Goal: Use online tool/utility: Utilize a website feature to perform a specific function

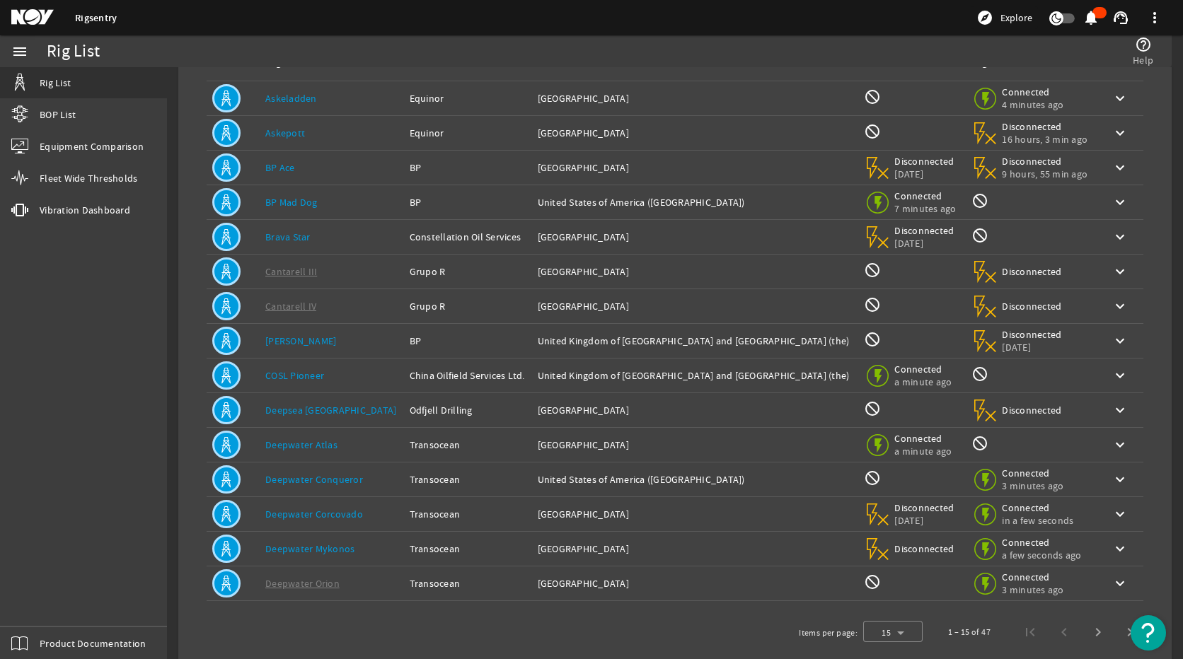
scroll to position [124, 0]
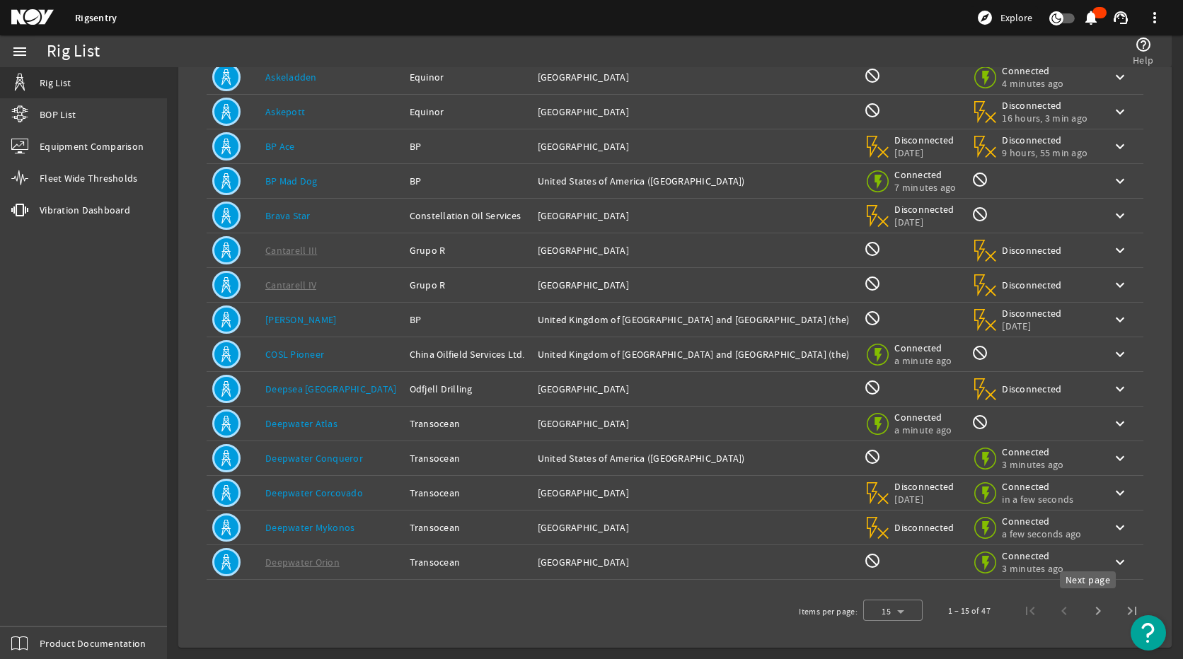
click at [1095, 605] on span "Next page" at bounding box center [1098, 611] width 34 height 34
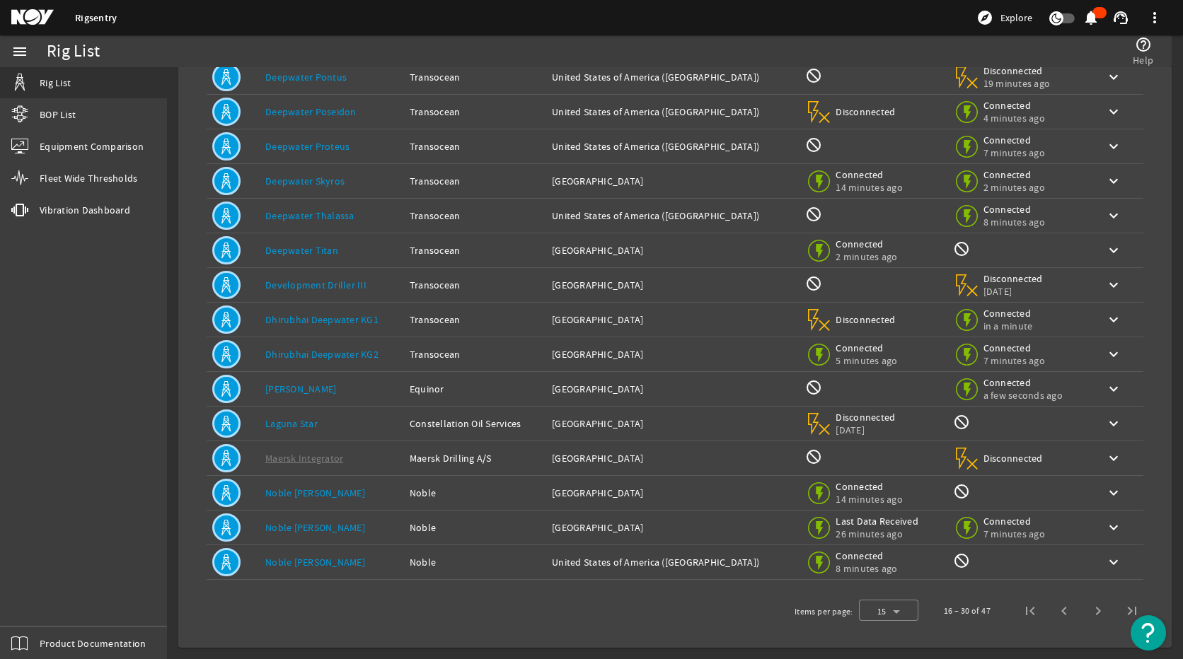
scroll to position [0, 0]
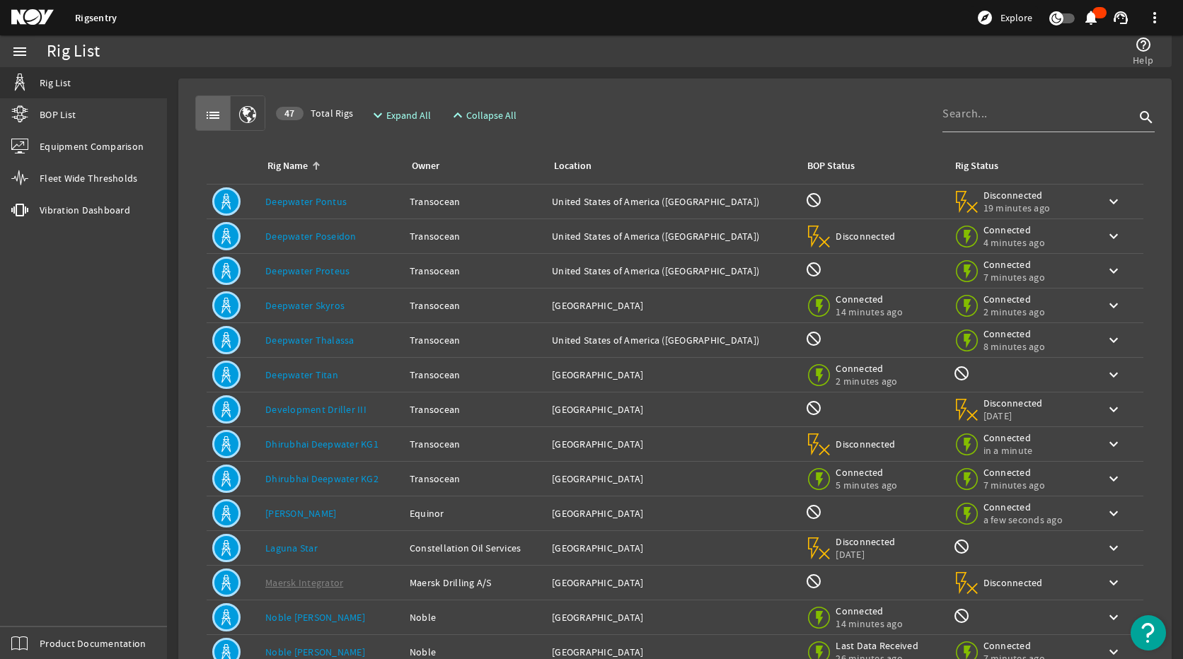
click at [325, 379] on link "Deepwater Titan" at bounding box center [301, 374] width 73 height 13
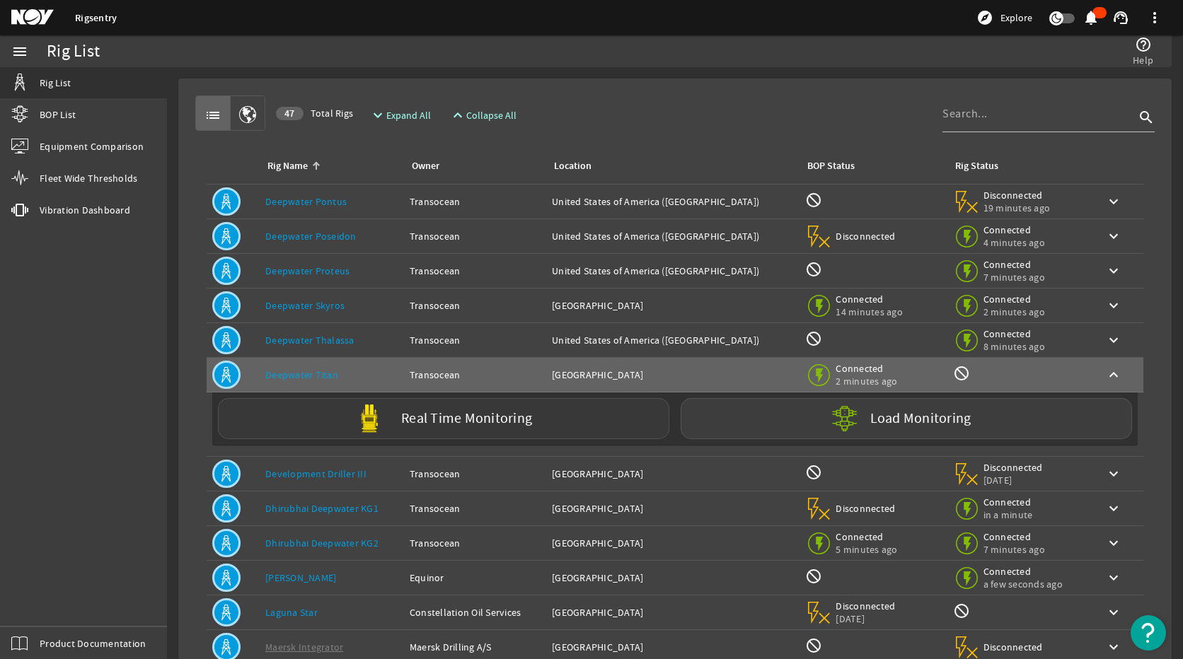
click at [448, 418] on label "Real Time Monitoring" at bounding box center [466, 419] width 131 height 15
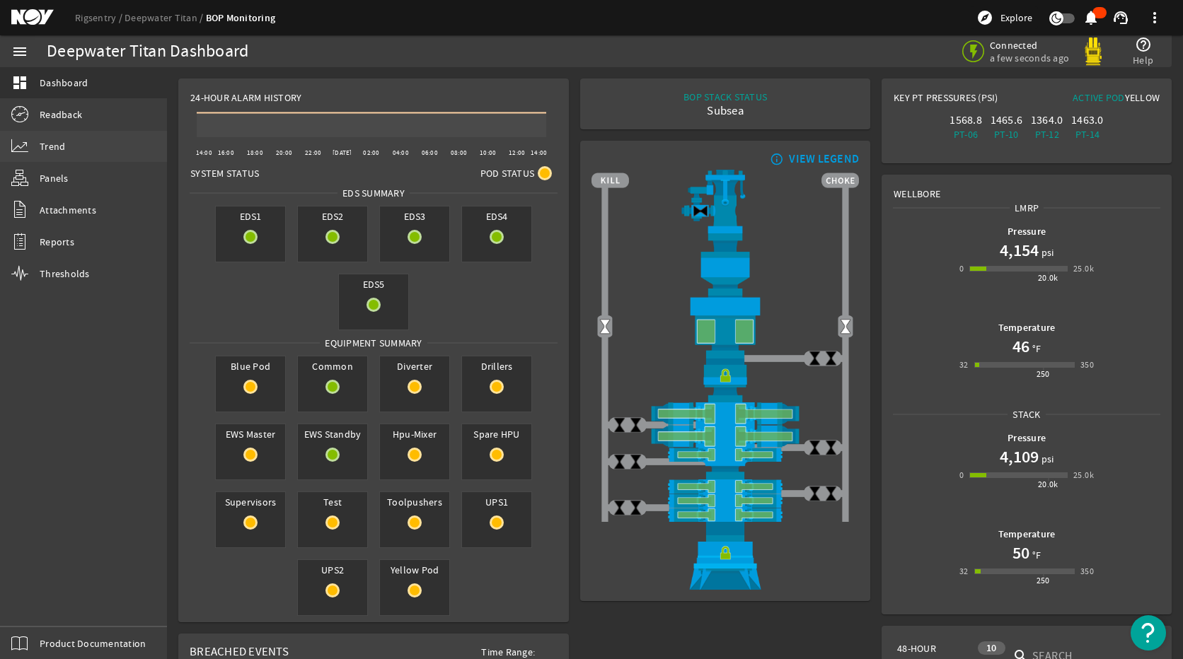
click at [69, 138] on link "Trend" at bounding box center [83, 146] width 167 height 31
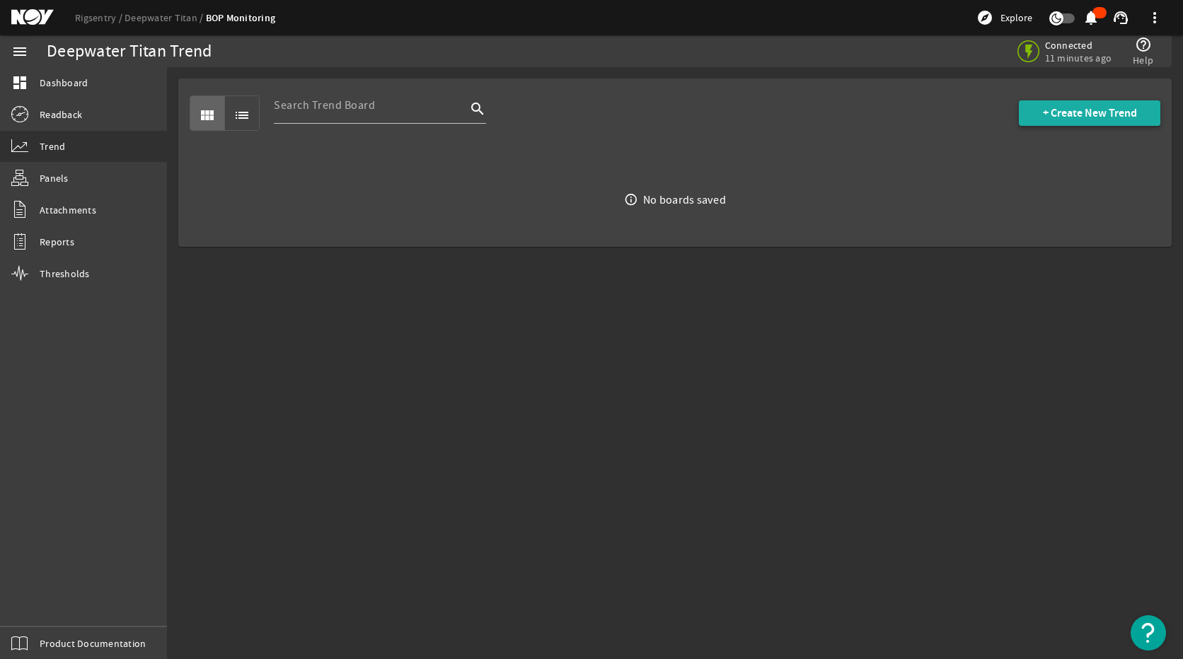
click at [1060, 123] on span at bounding box center [1088, 113] width 141 height 34
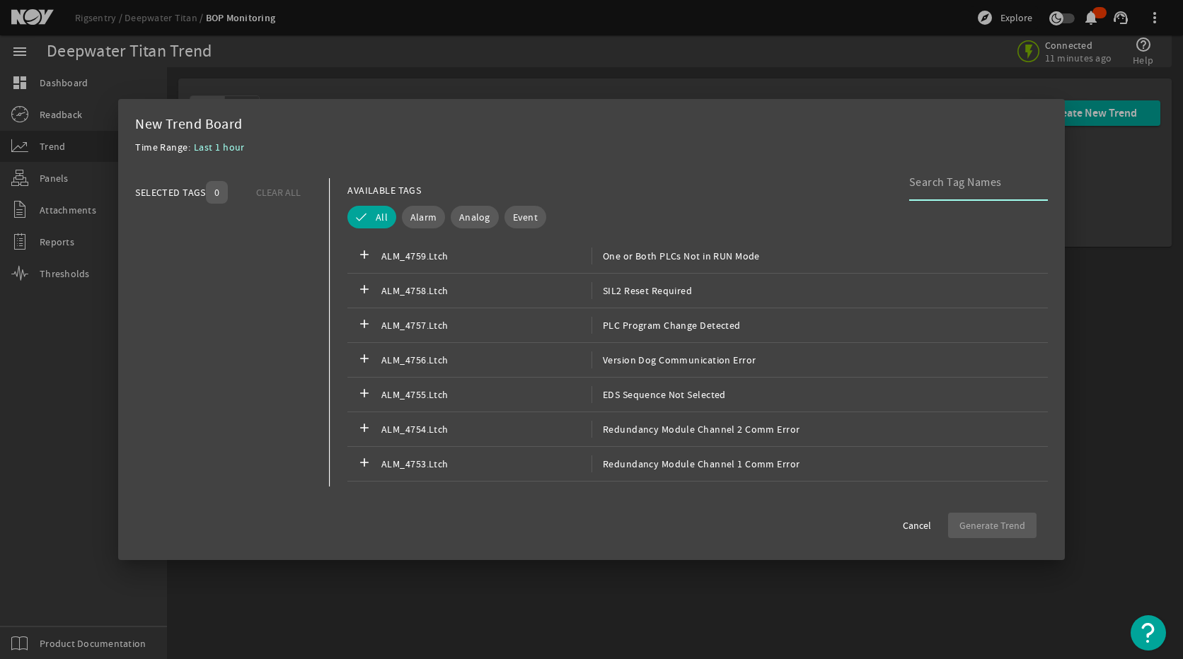
click at [949, 184] on input at bounding box center [972, 182] width 127 height 17
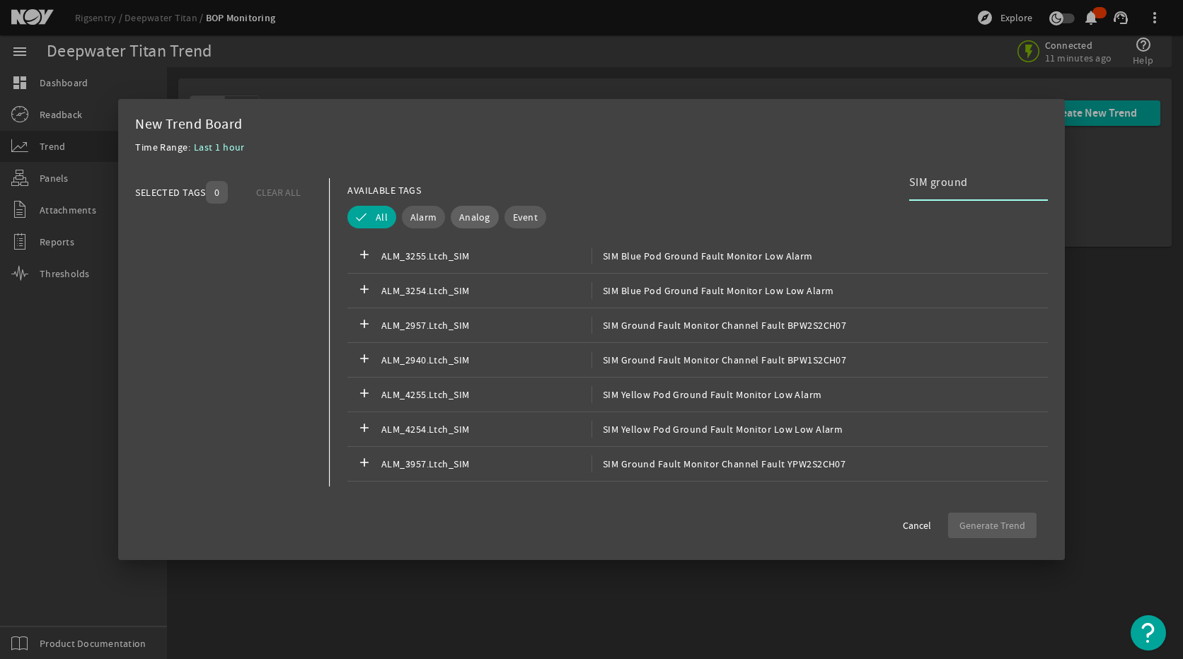
type input "SIM ground"
click at [491, 215] on button "Analog" at bounding box center [475, 217] width 48 height 23
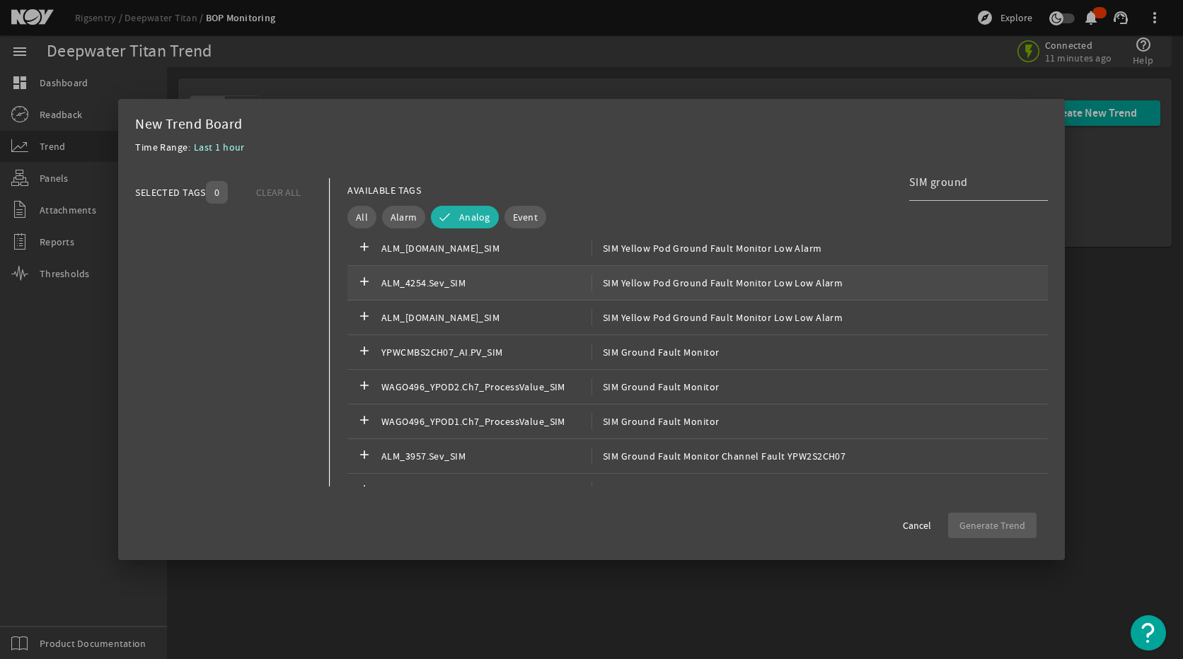
scroll to position [424, 0]
click at [467, 354] on span "YPWCMBS2CH07_AI.PV_SIM" at bounding box center [486, 351] width 210 height 17
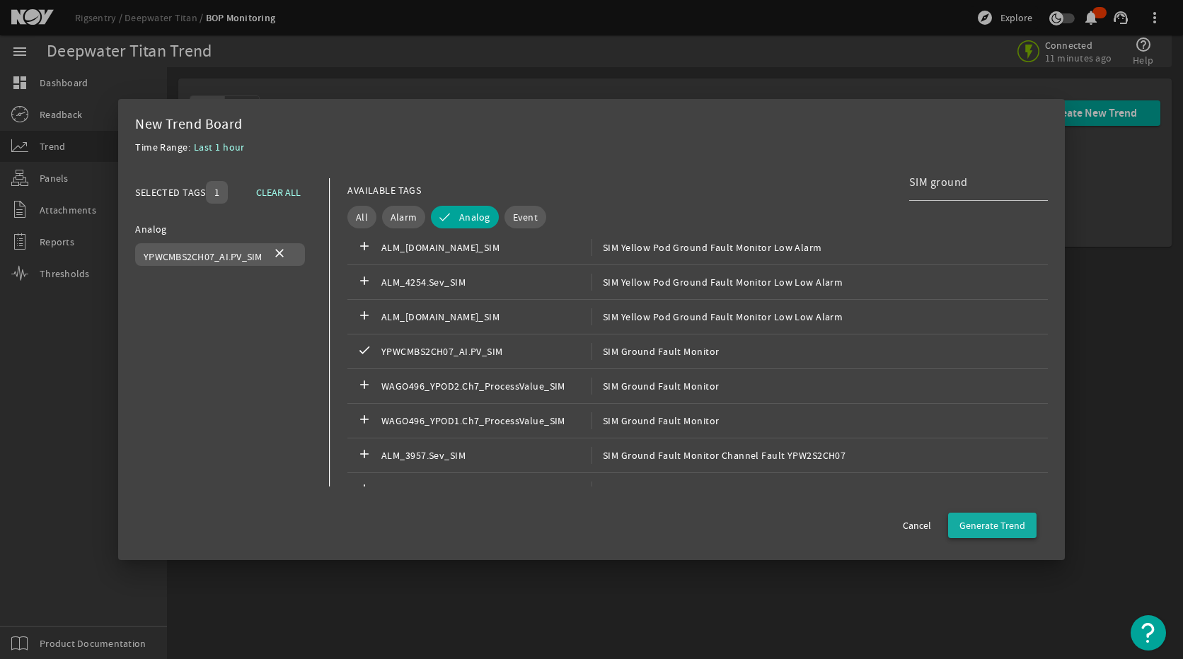
click at [985, 518] on span "Generate Trend" at bounding box center [992, 525] width 66 height 14
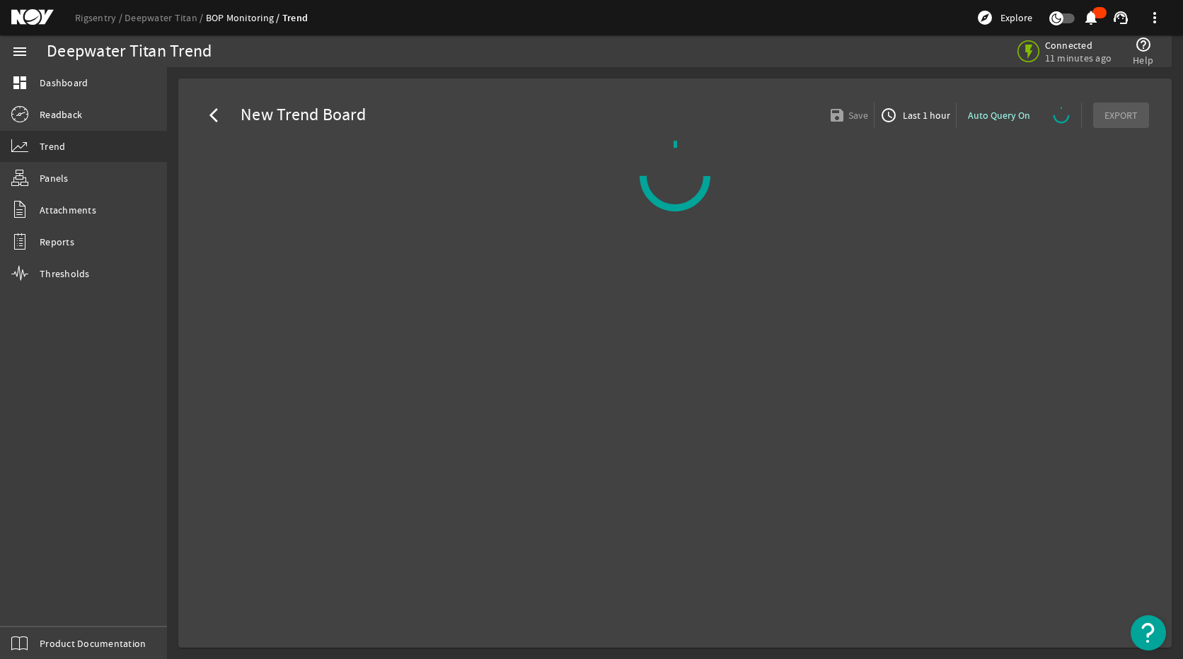
select select "ALL"
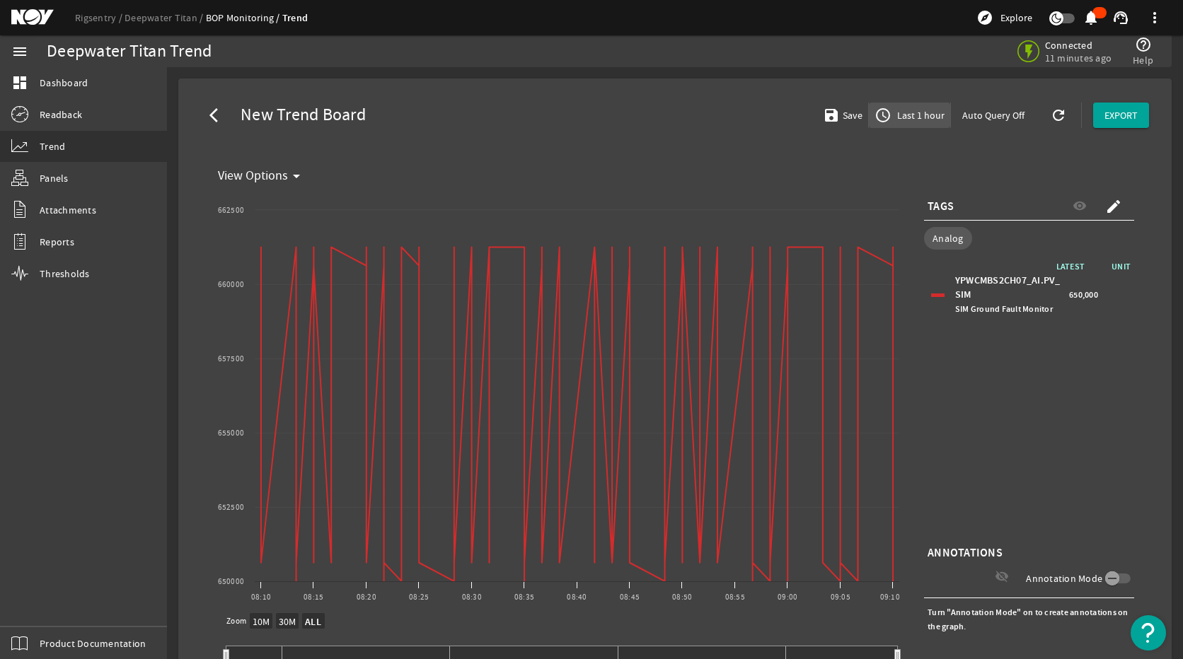
click at [915, 120] on span "Last 1 hour" at bounding box center [919, 115] width 50 height 14
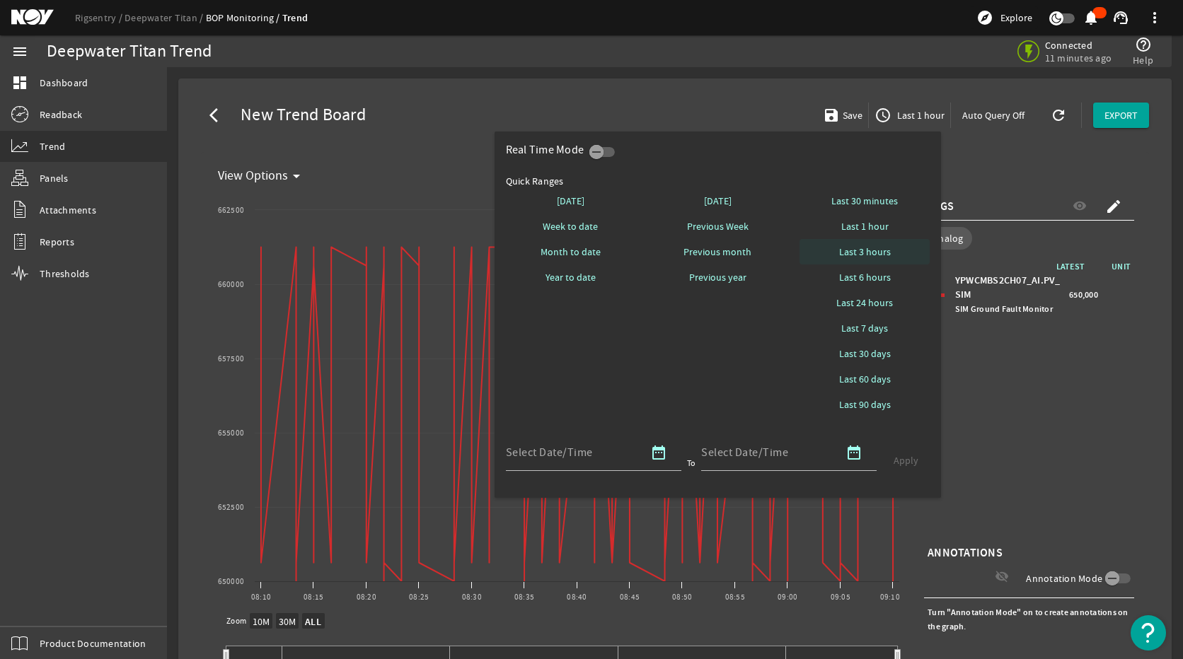
click at [869, 254] on span "Last 3 hours" at bounding box center [865, 252] width 52 height 14
select select "10M"
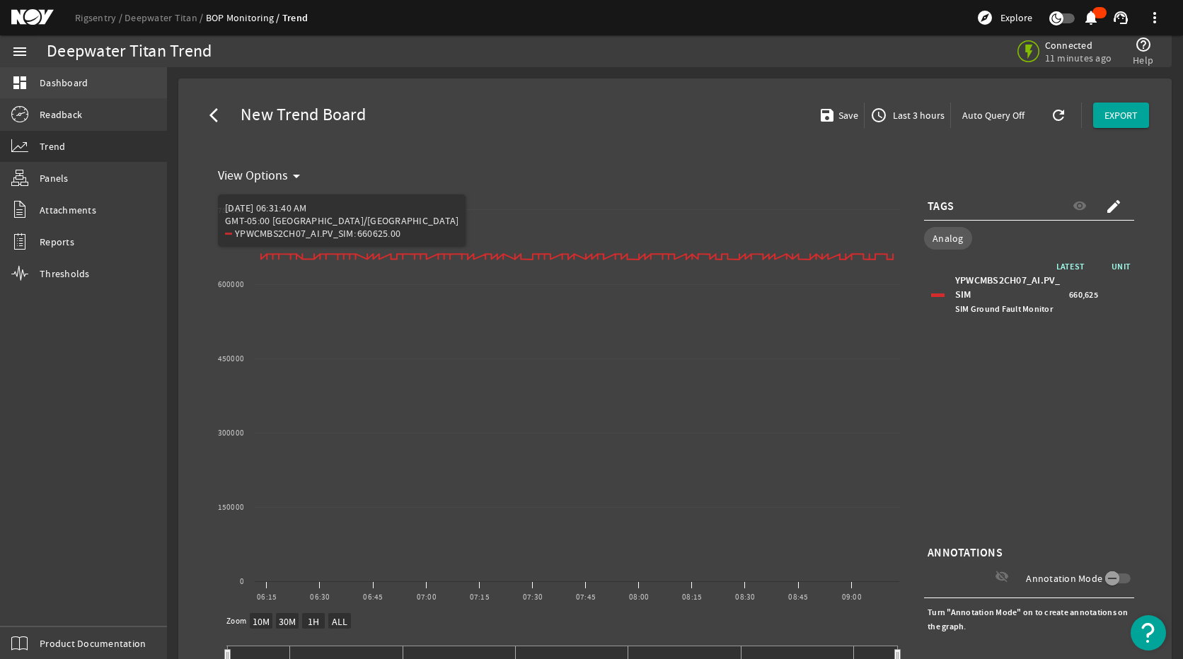
click at [106, 98] on link "dashboard Dashboard" at bounding box center [83, 82] width 167 height 31
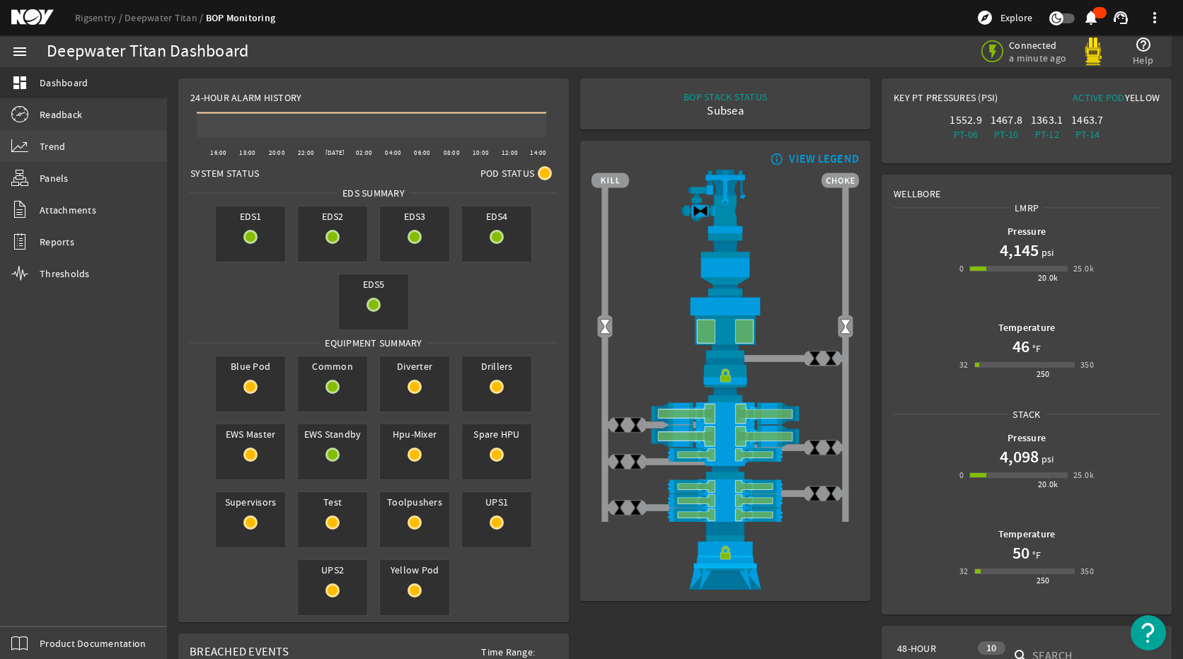
click at [46, 139] on span "Trend" at bounding box center [52, 146] width 25 height 14
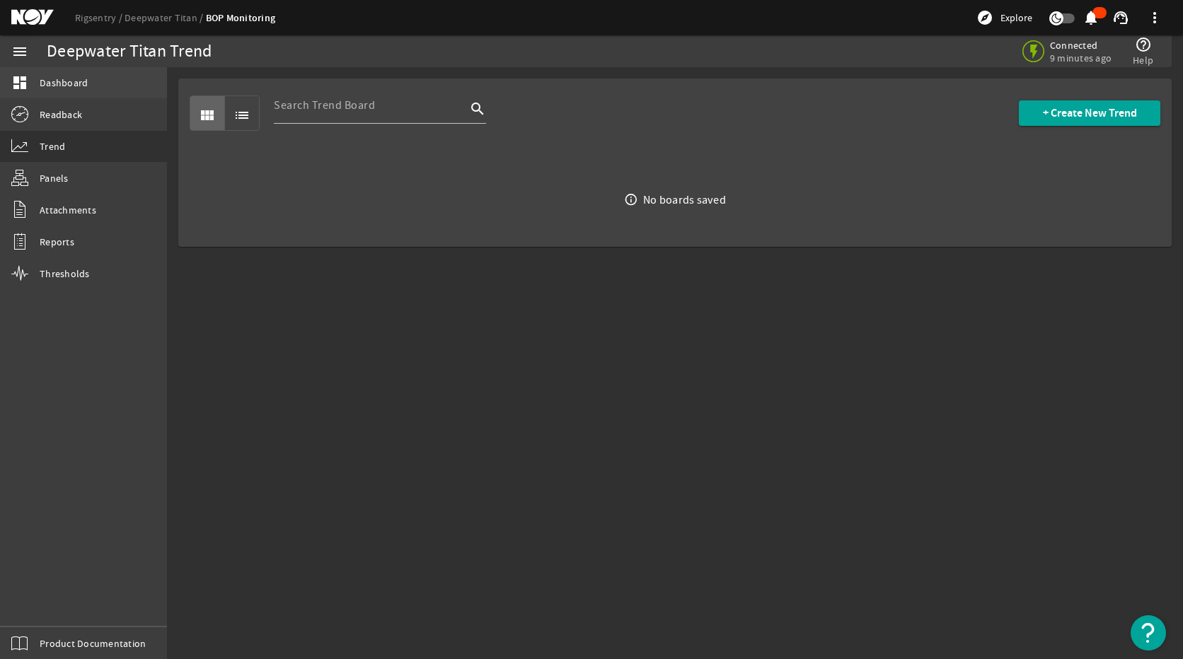
click at [64, 79] on span "Dashboard" at bounding box center [64, 83] width 48 height 14
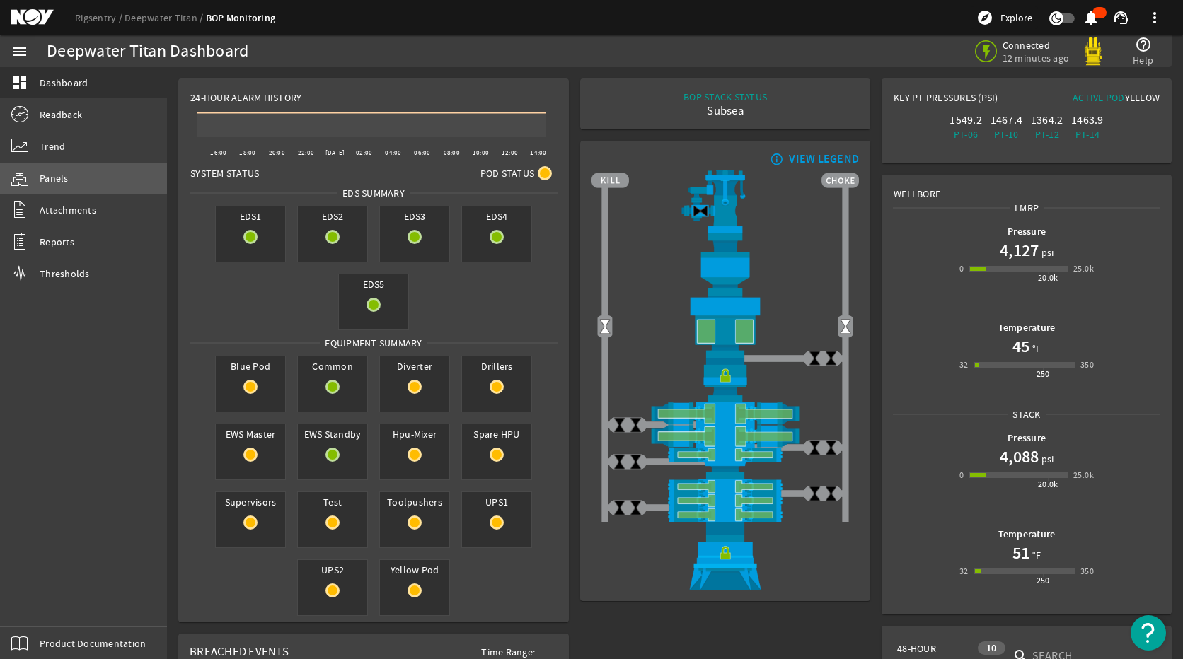
click at [70, 173] on link "Panels" at bounding box center [83, 178] width 167 height 31
click at [66, 151] on link "Trend" at bounding box center [83, 146] width 167 height 31
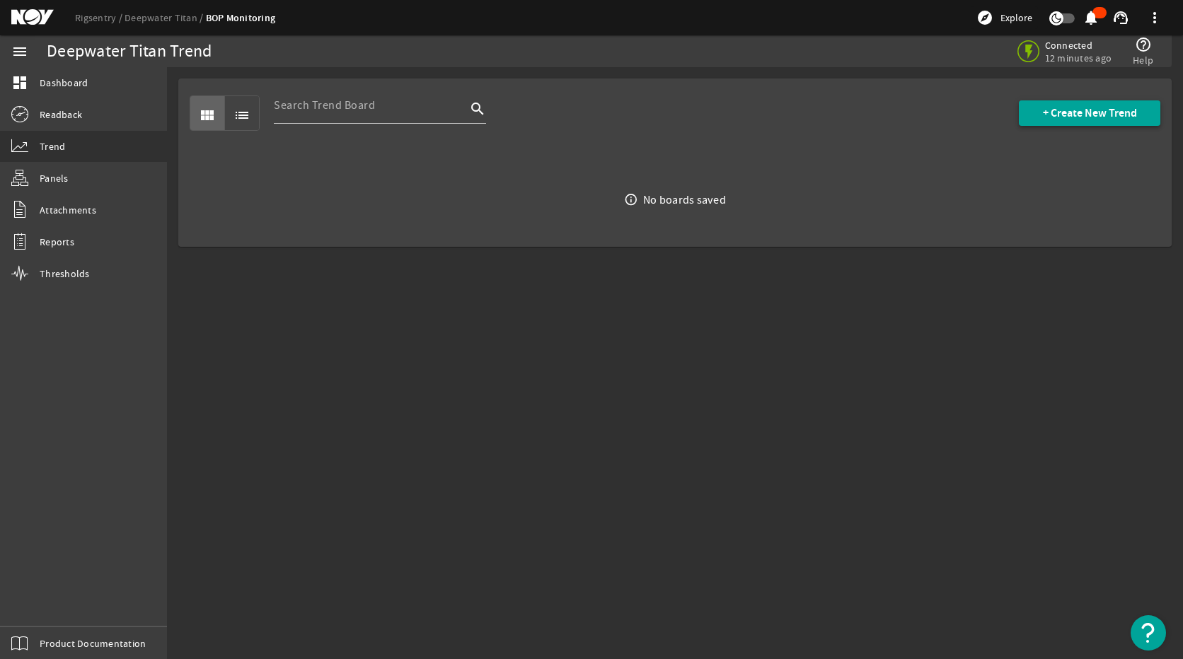
click at [1052, 109] on span "+ Create New Trend" at bounding box center [1090, 113] width 94 height 14
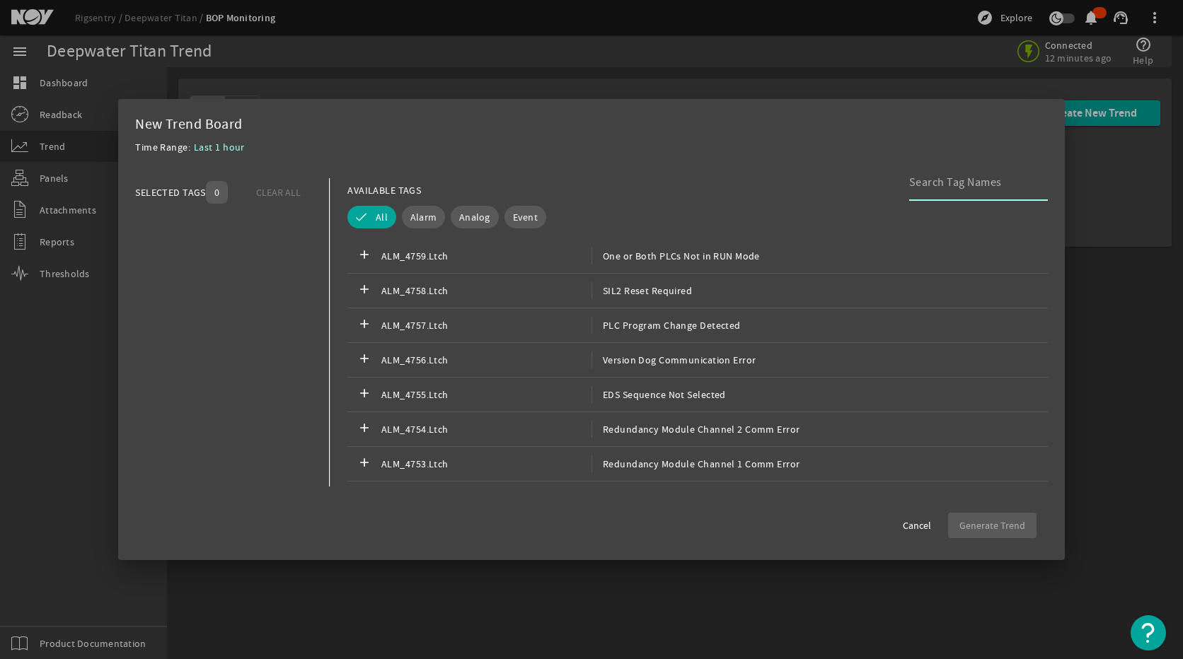
click at [927, 180] on input at bounding box center [972, 182] width 127 height 17
click at [975, 199] on div at bounding box center [972, 182] width 127 height 37
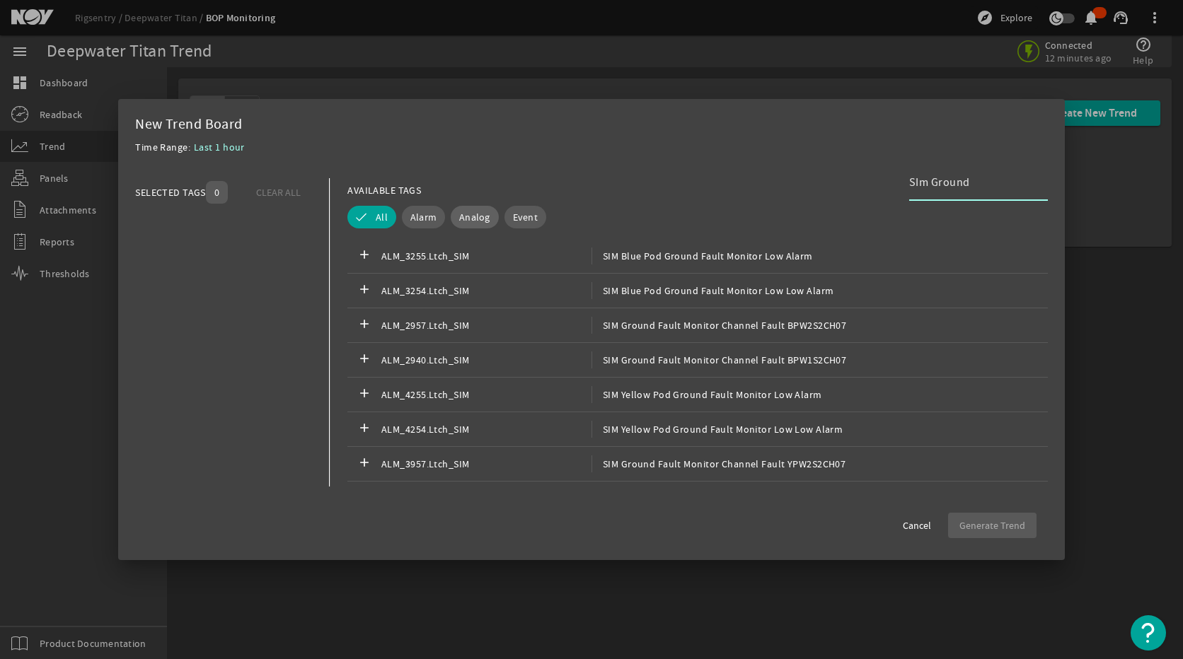
type input "SIm Ground"
click at [484, 218] on span "Analog" at bounding box center [474, 217] width 31 height 14
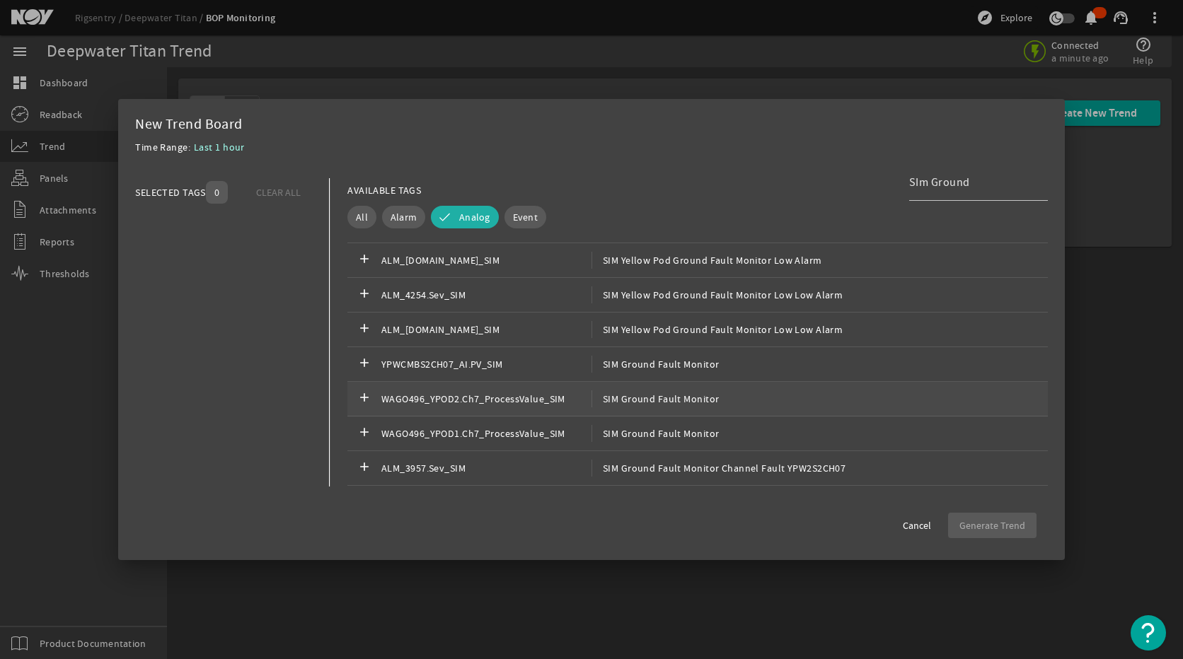
scroll to position [424, 0]
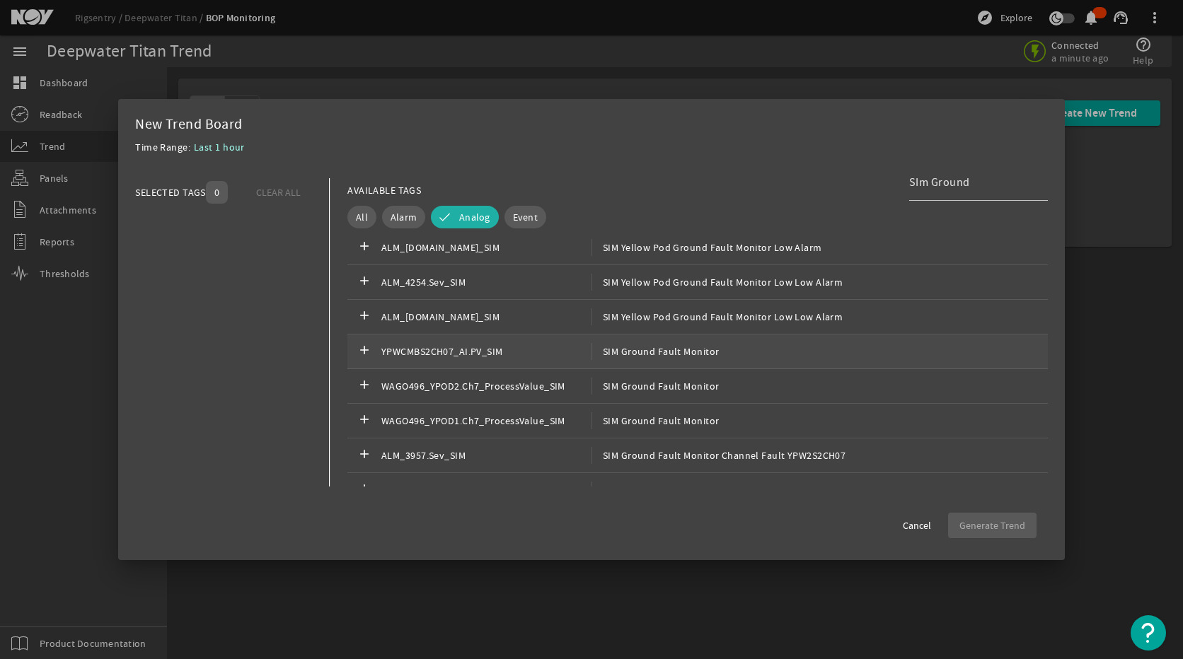
click at [497, 359] on span "YPWCMBS2CH07_AI.PV_SIM" at bounding box center [486, 351] width 210 height 17
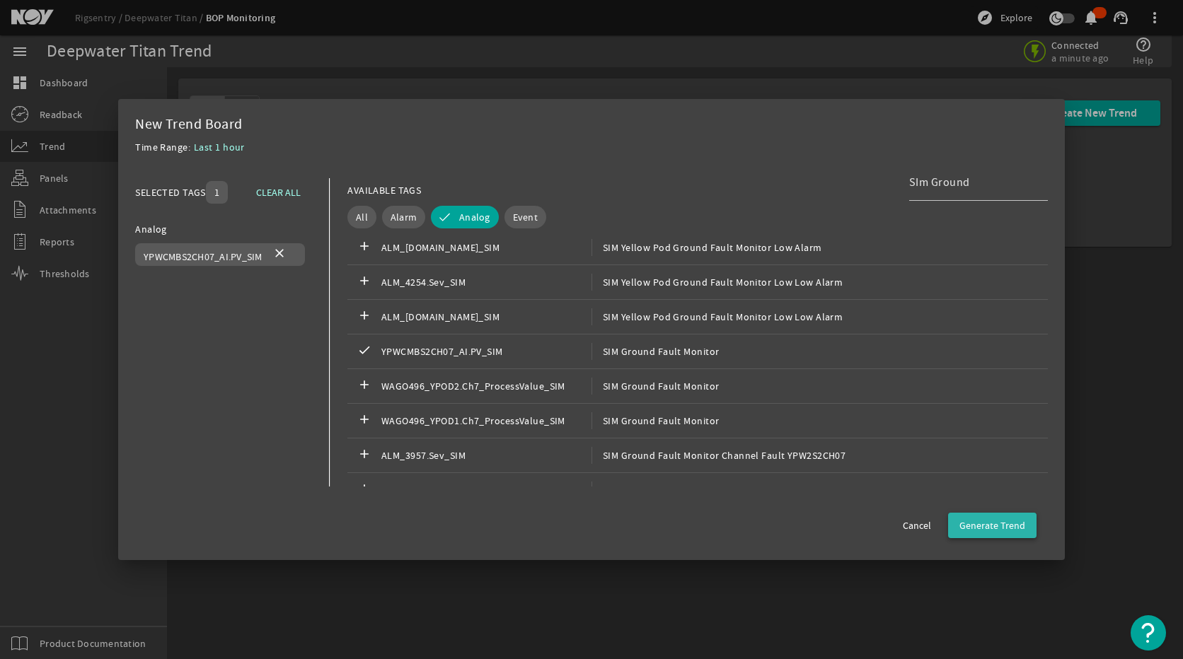
click at [1007, 530] on span "Generate Trend" at bounding box center [992, 525] width 66 height 14
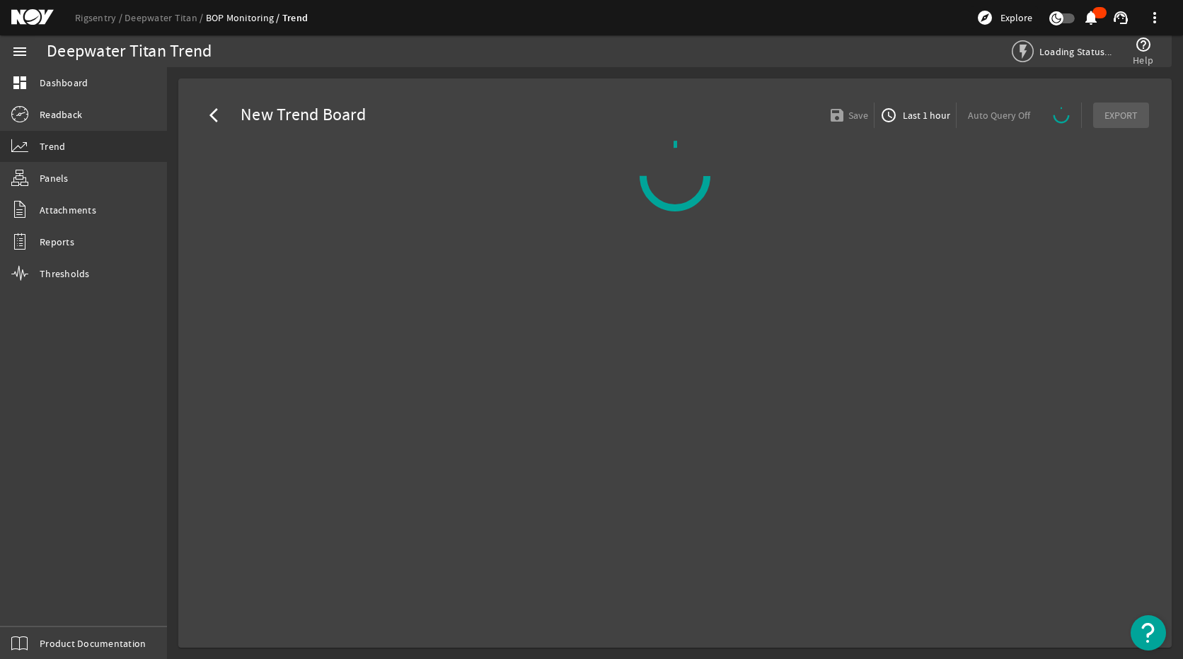
select select "ALL"
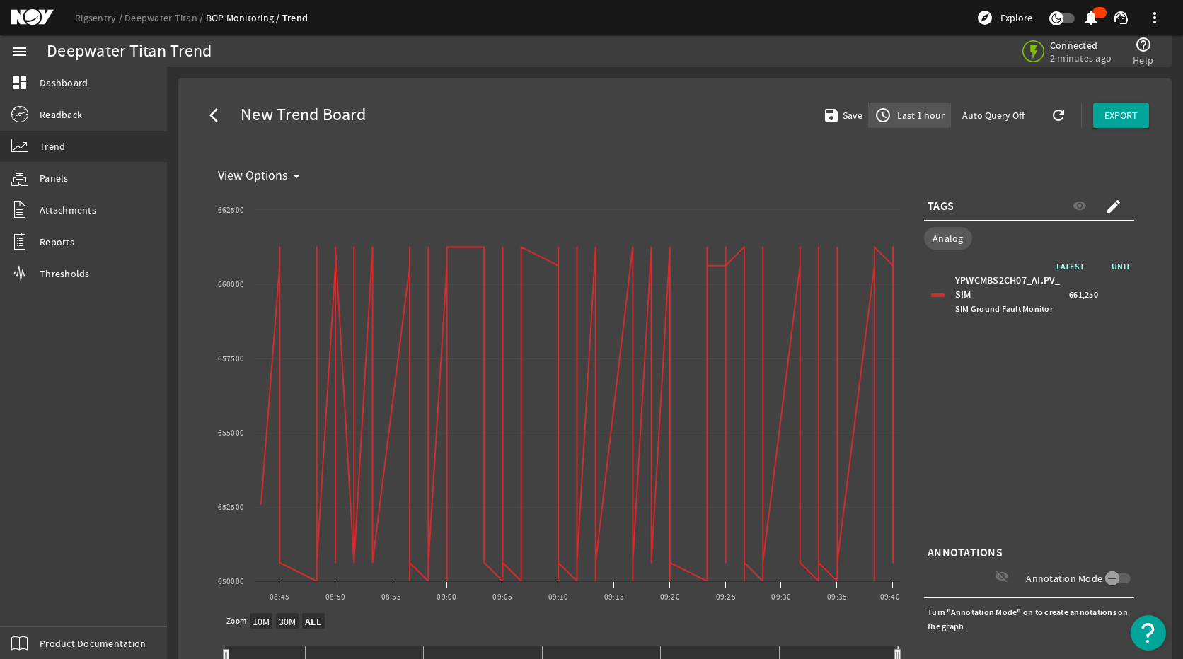
click at [922, 111] on span "Last 1 hour" at bounding box center [919, 115] width 50 height 14
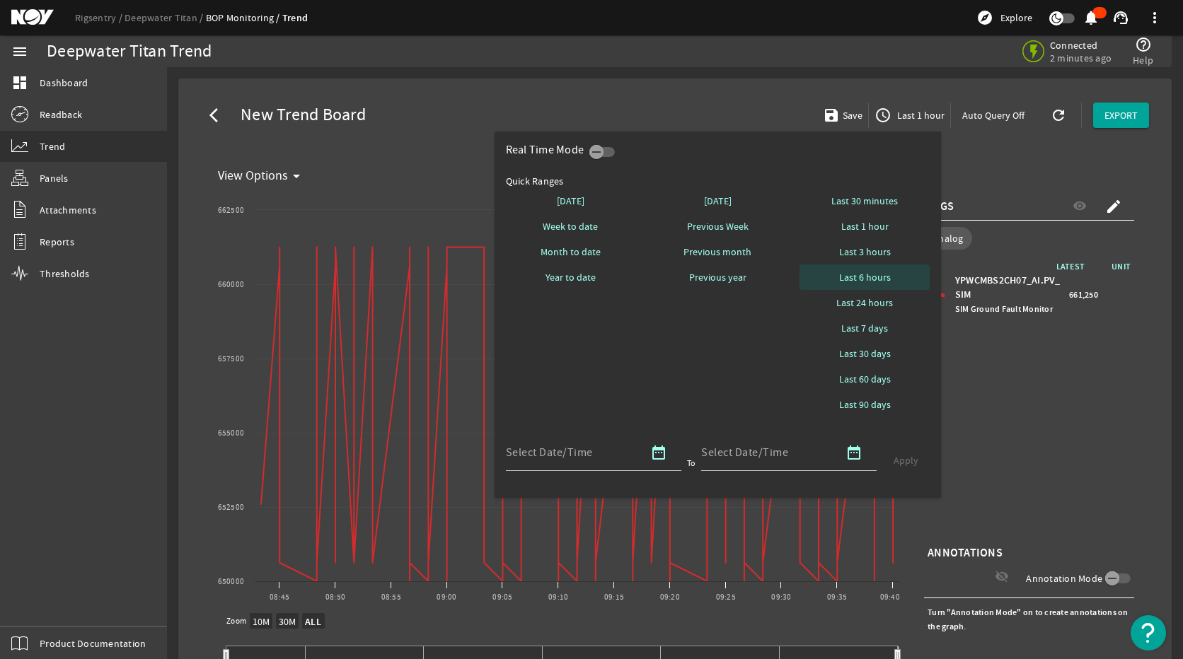
click at [874, 272] on span "Last 6 hours" at bounding box center [865, 277] width 52 height 14
select select "10M"
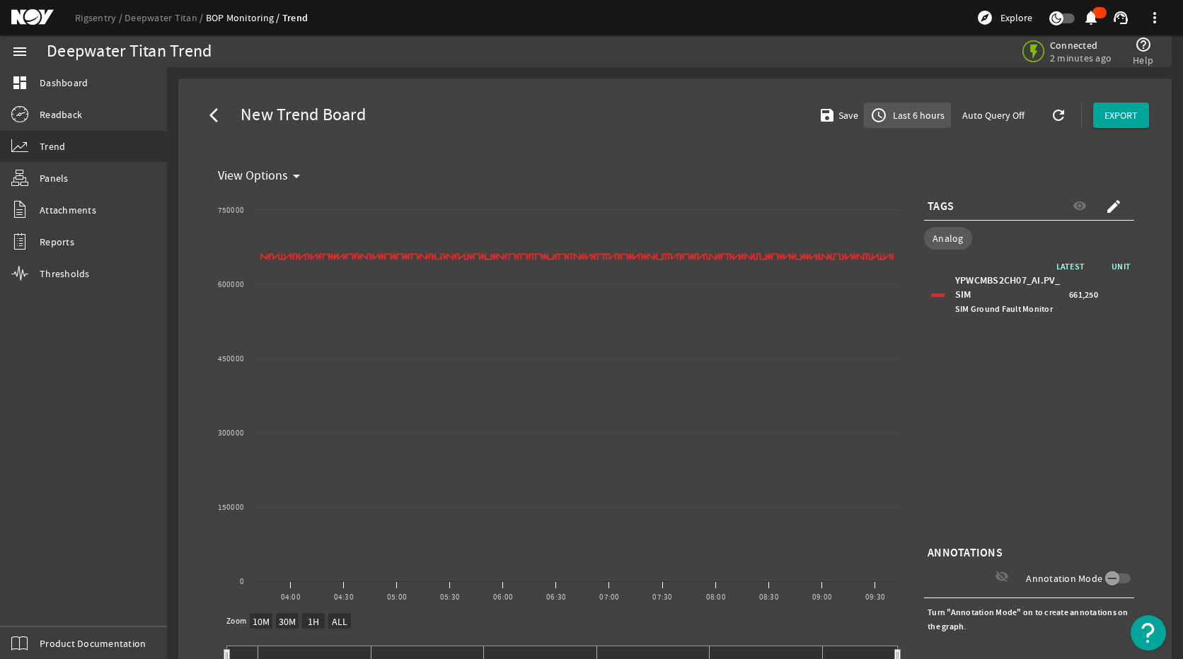
click at [905, 114] on span "Last 6 hours" at bounding box center [917, 115] width 54 height 14
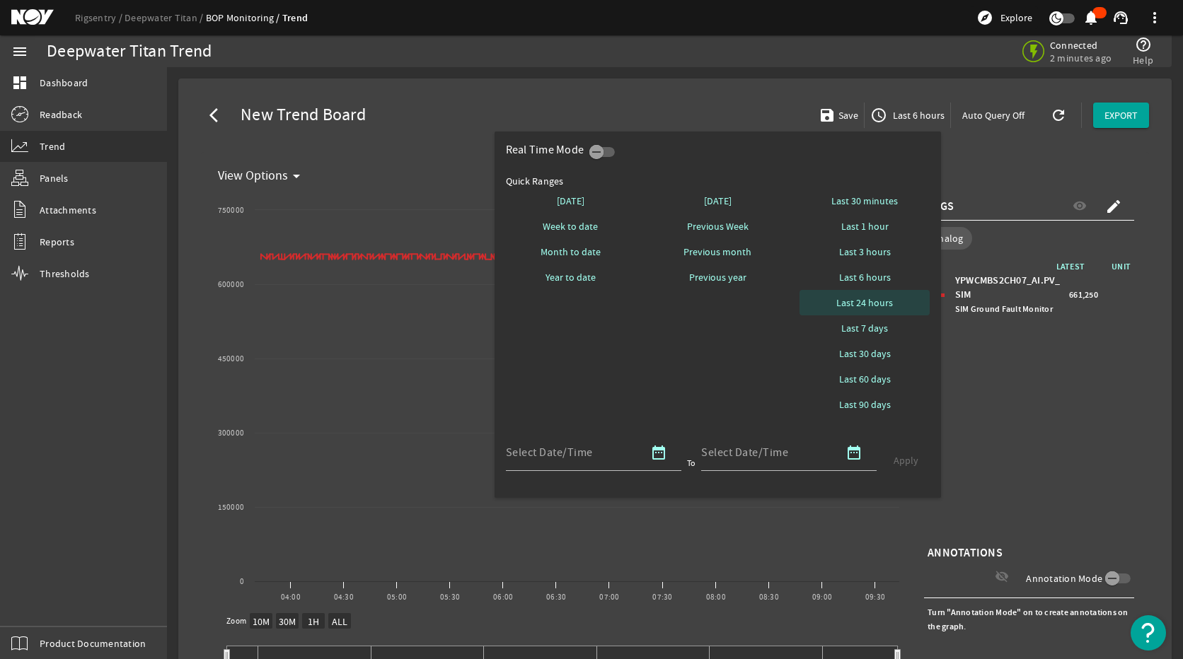
click at [874, 298] on span "Last 24 hours" at bounding box center [864, 303] width 57 height 14
select select "10M"
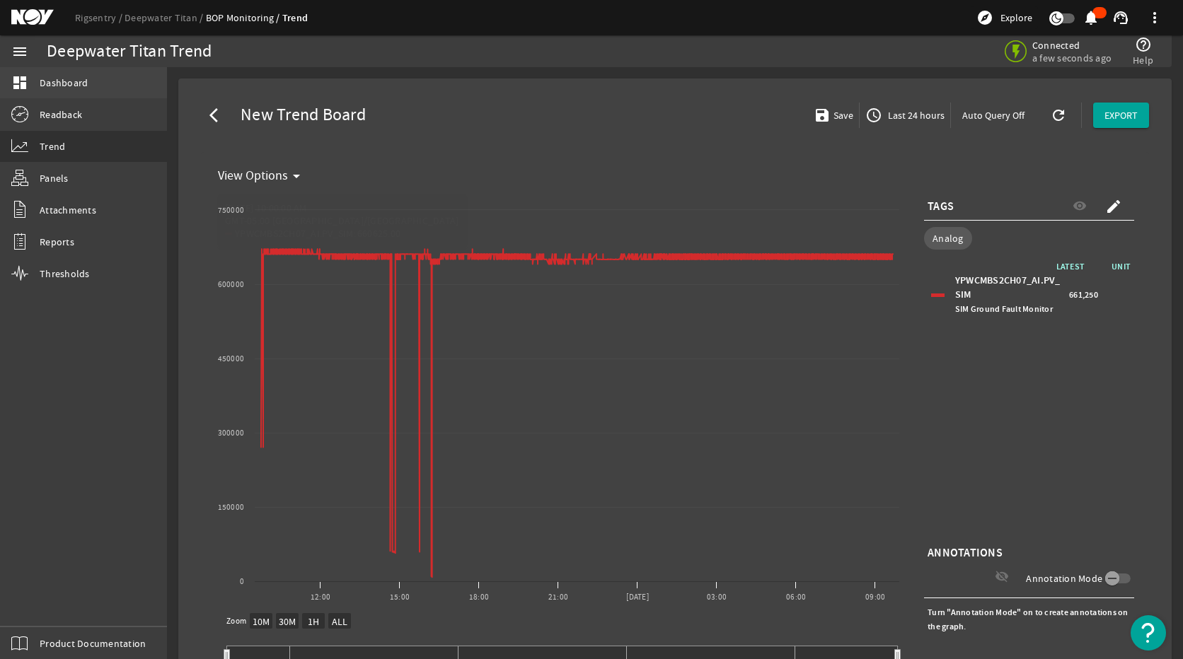
click at [49, 78] on span "Dashboard" at bounding box center [64, 83] width 48 height 14
click at [51, 145] on span "Trend" at bounding box center [52, 146] width 25 height 14
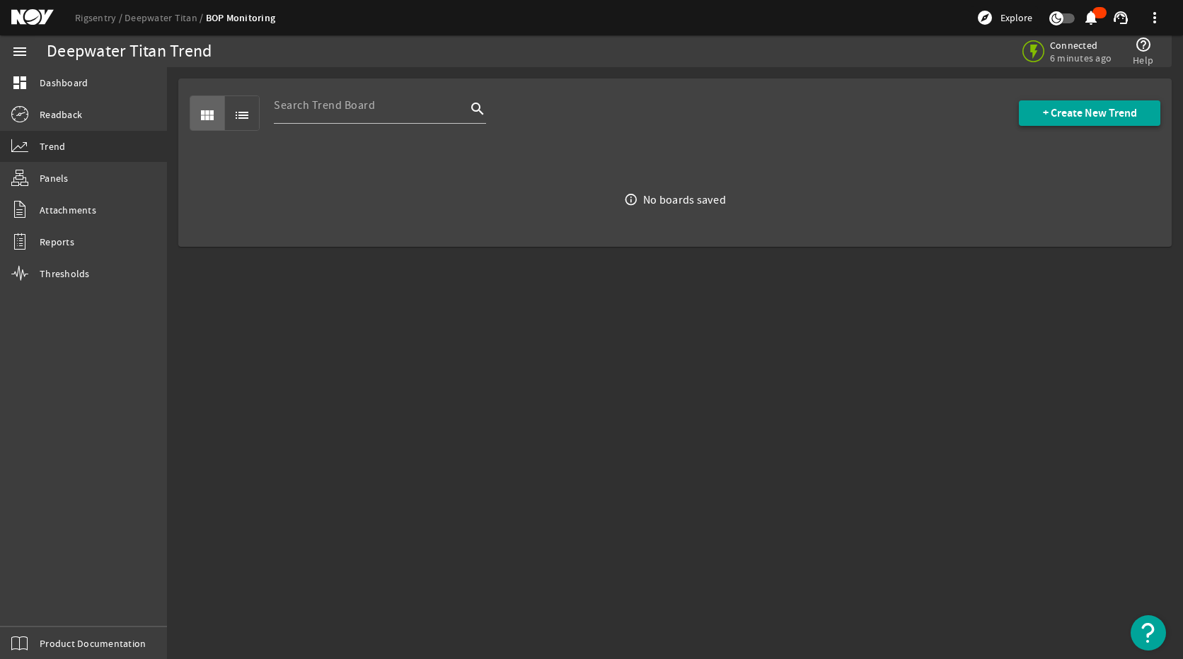
click at [1091, 115] on span "+ Create New Trend" at bounding box center [1090, 113] width 94 height 14
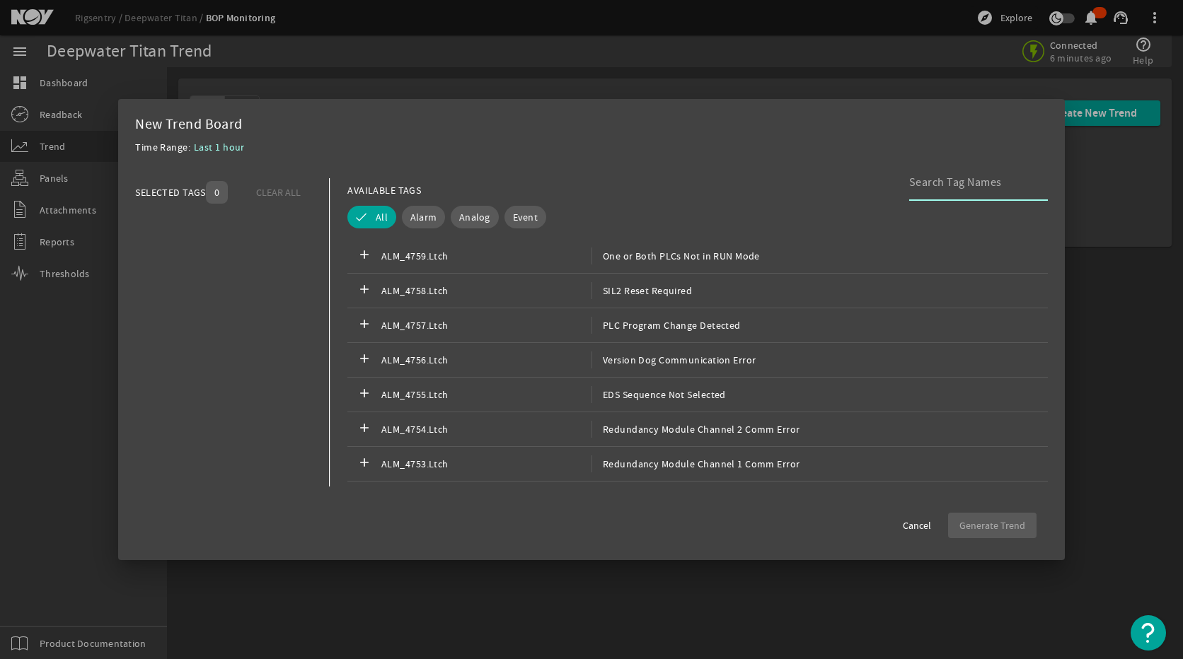
click at [939, 181] on input at bounding box center [972, 182] width 127 height 17
click at [459, 213] on span "Analog" at bounding box center [474, 217] width 31 height 14
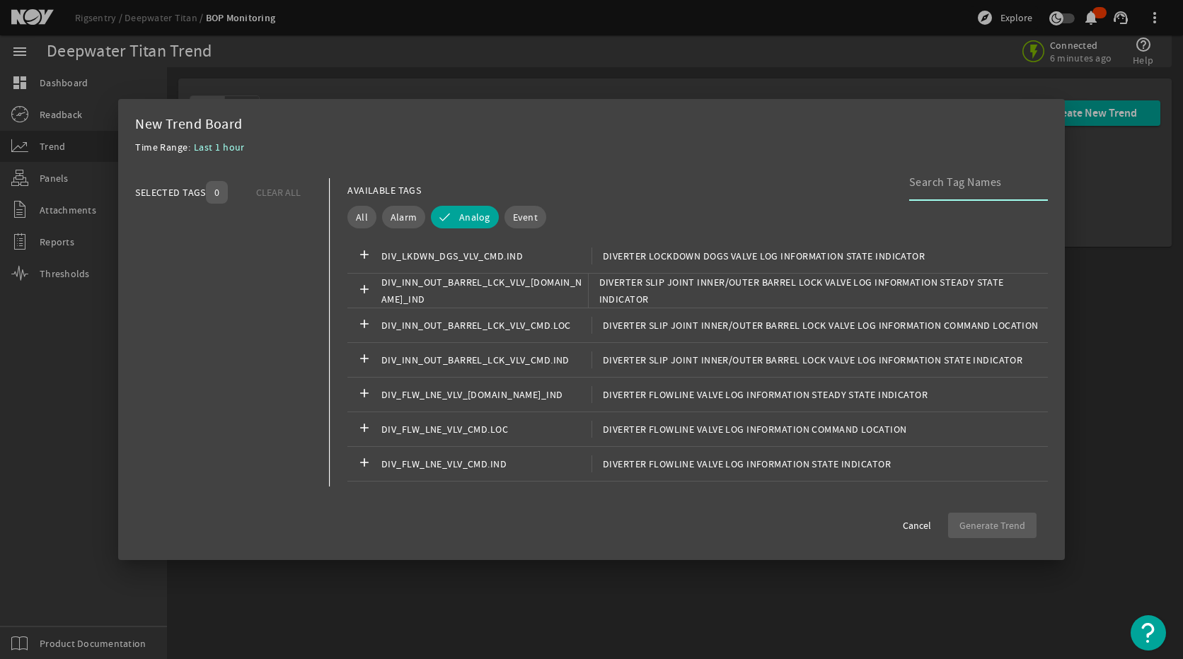
click at [965, 181] on input at bounding box center [972, 182] width 127 height 17
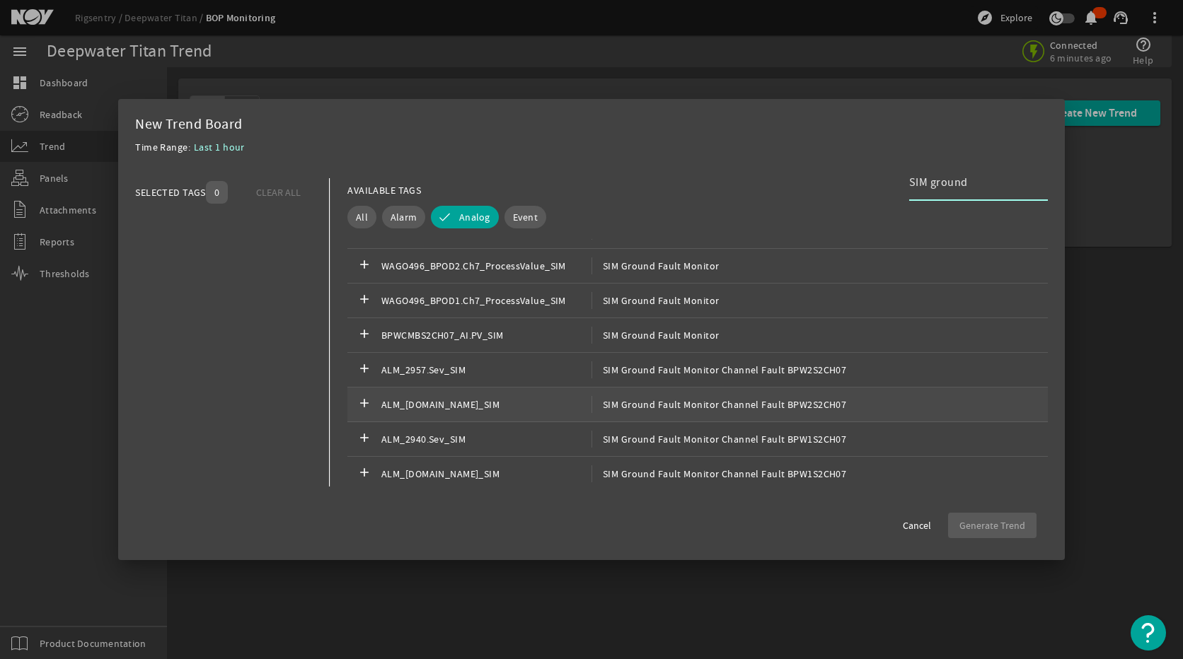
scroll to position [141, 0]
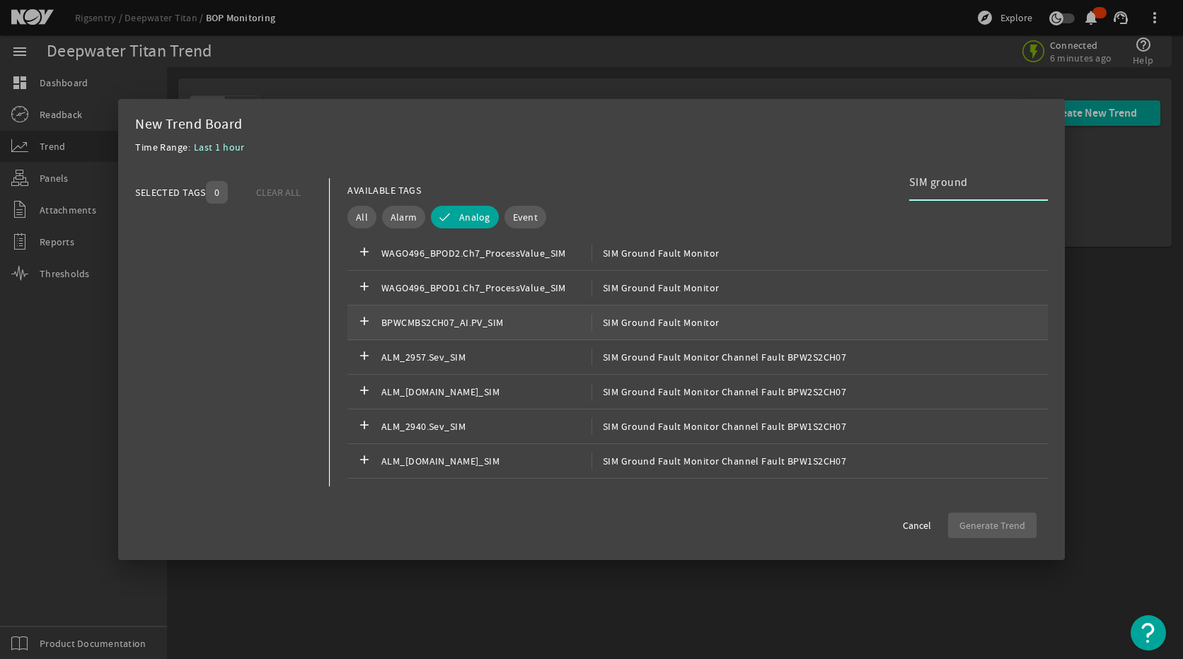
type input "SIM ground"
click at [603, 313] on div "add BPWCMBS2CH07_AI.PV_SIM SIM Ground Fault Monitor" at bounding box center [697, 323] width 700 height 35
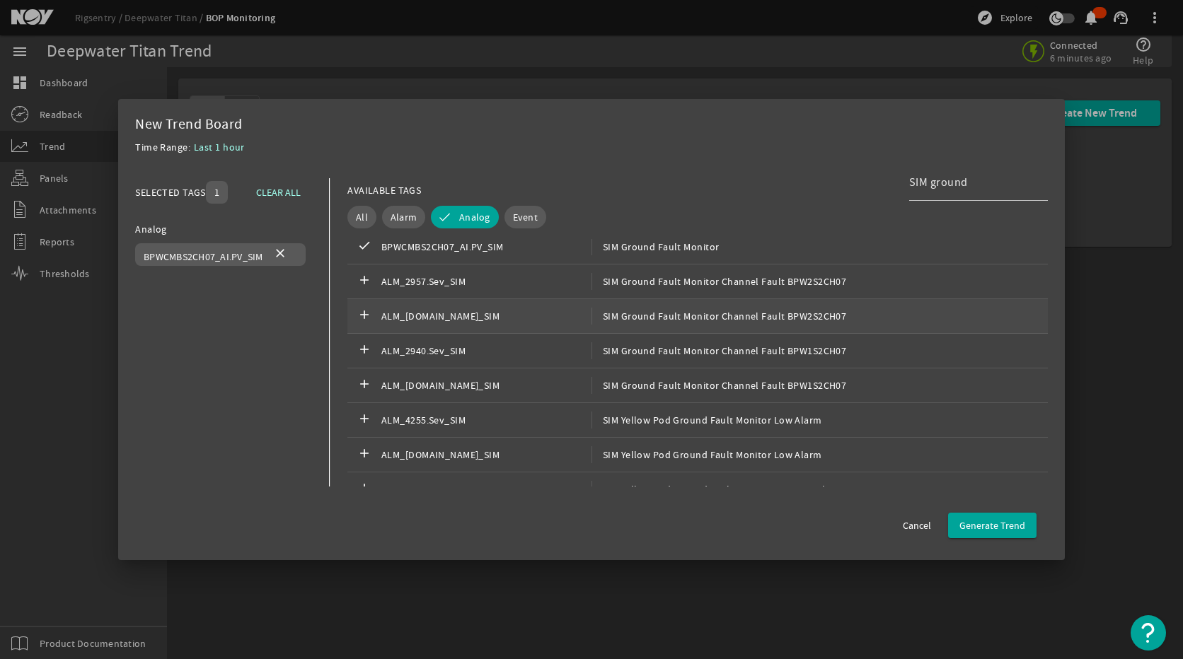
scroll to position [354, 0]
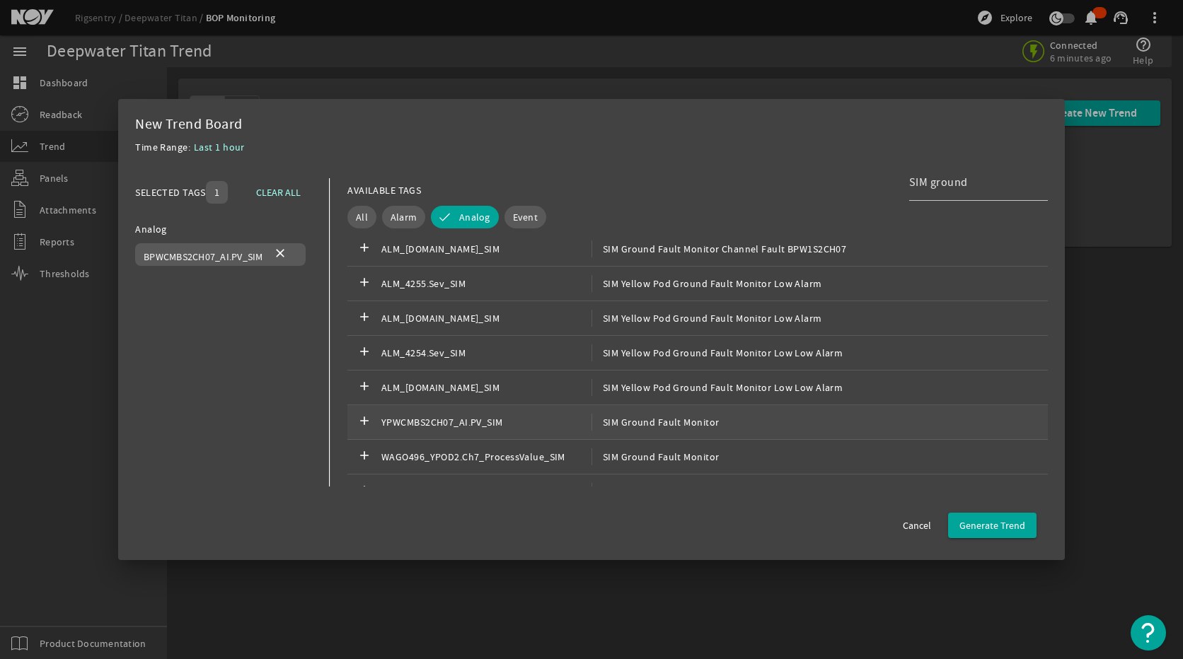
click at [591, 414] on span "SIM Ground Fault Monitor" at bounding box center [655, 422] width 128 height 17
click at [1020, 532] on span "Generate Trend" at bounding box center [992, 525] width 66 height 14
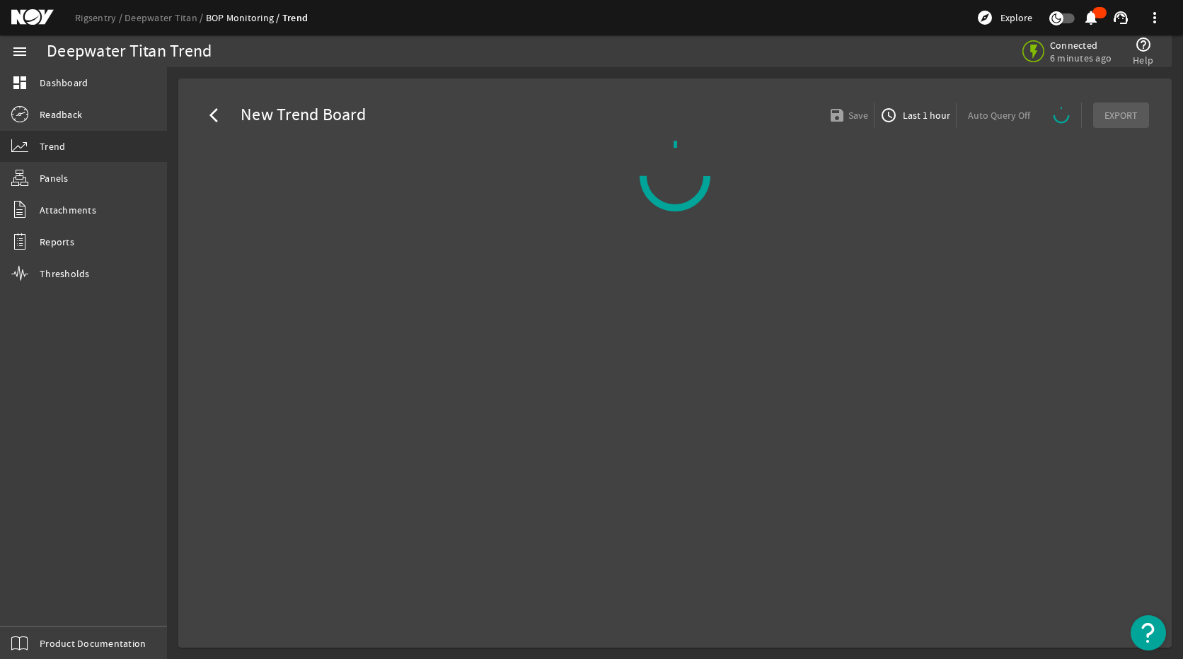
select select "ALL"
